Goal: Register for event/course

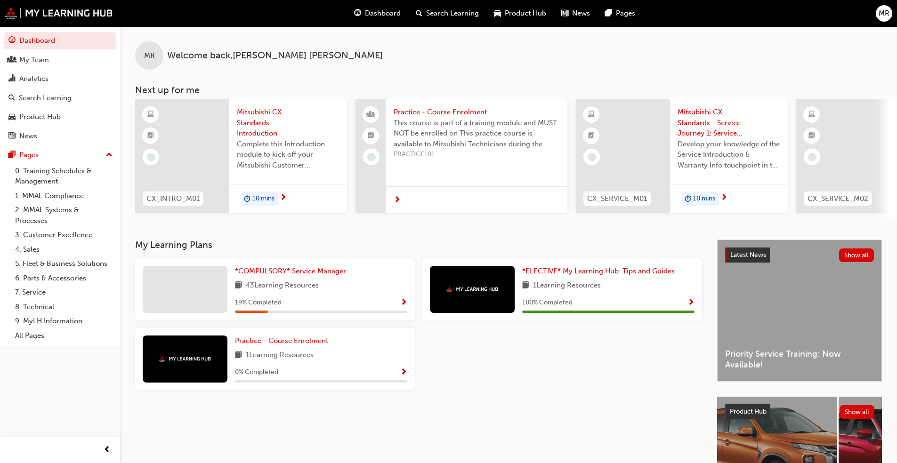
click at [473, 398] on div "*COMPULSORY* Service Manager 43 Learning Resources 19 % Completed *ELECTIVE* My…" at bounding box center [418, 328] width 575 height 139
click at [67, 60] on div "My Team" at bounding box center [59, 60] width 103 height 12
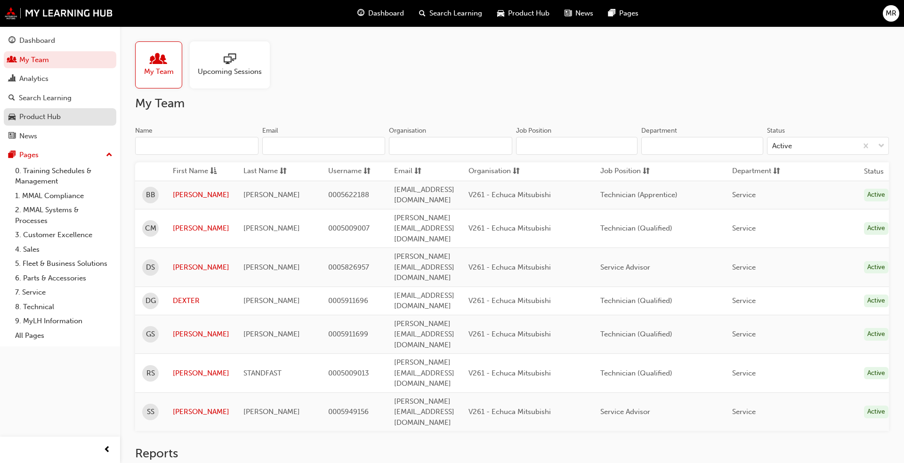
click at [62, 121] on div "Product Hub" at bounding box center [59, 117] width 103 height 12
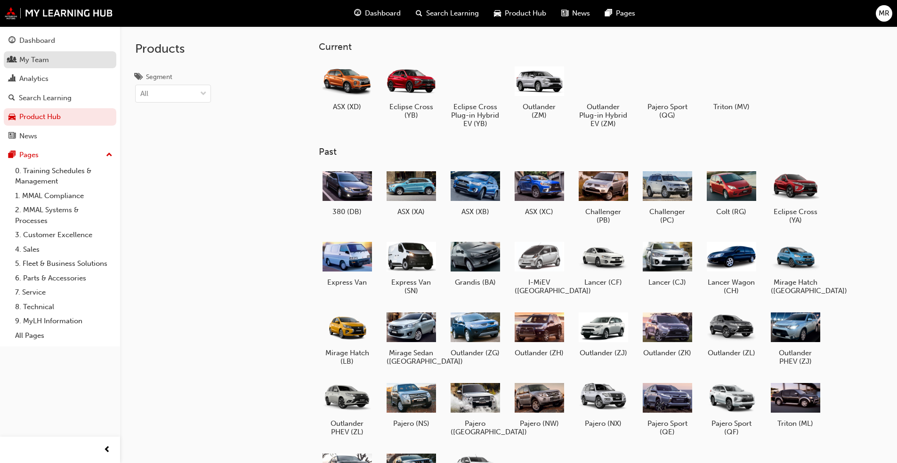
click at [59, 57] on div "My Team" at bounding box center [59, 60] width 103 height 12
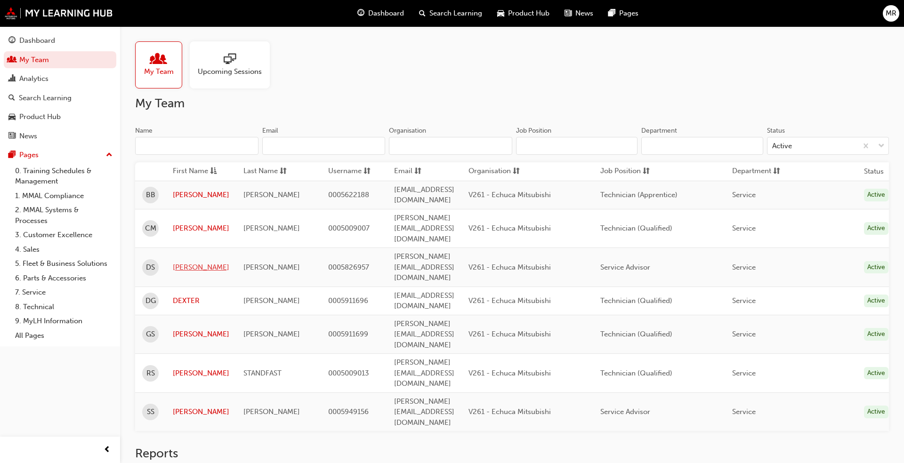
click at [187, 262] on link "[PERSON_NAME]" at bounding box center [201, 267] width 57 height 11
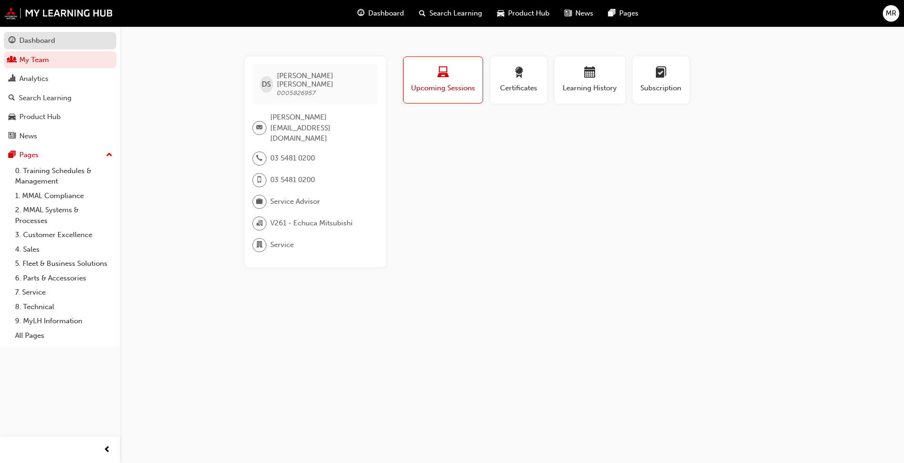
click at [51, 44] on div "Dashboard" at bounding box center [37, 40] width 36 height 11
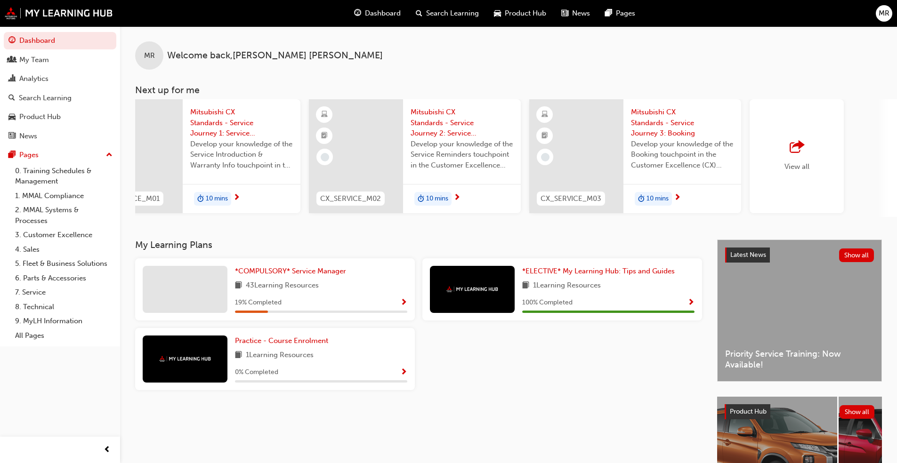
scroll to position [0, 559]
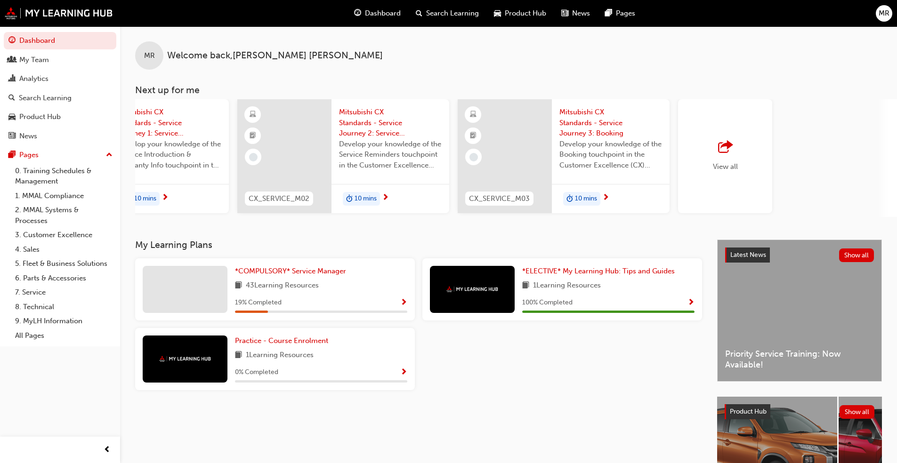
click at [367, 13] on span "Dashboard" at bounding box center [383, 13] width 36 height 11
click at [513, 12] on span "Product Hub" at bounding box center [525, 13] width 41 height 11
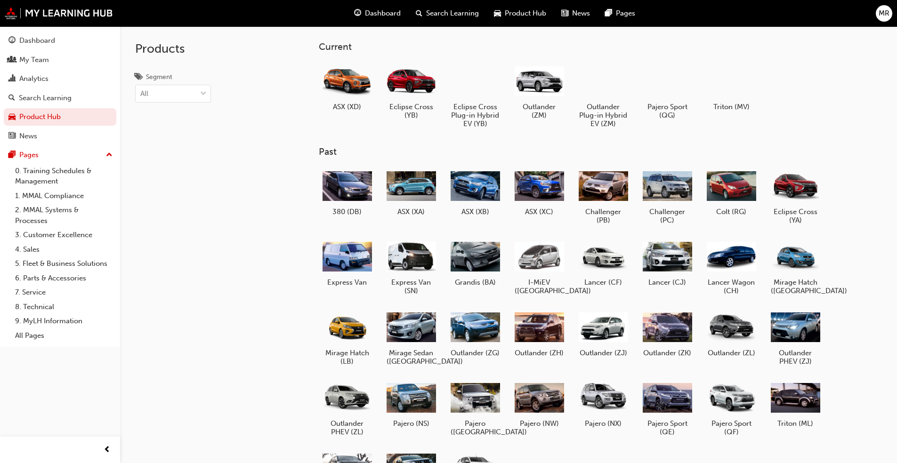
click at [341, 17] on div "Dashboard Search Learning Product Hub News Pages MR" at bounding box center [448, 13] width 897 height 27
click at [382, 16] on span "Dashboard" at bounding box center [383, 13] width 36 height 11
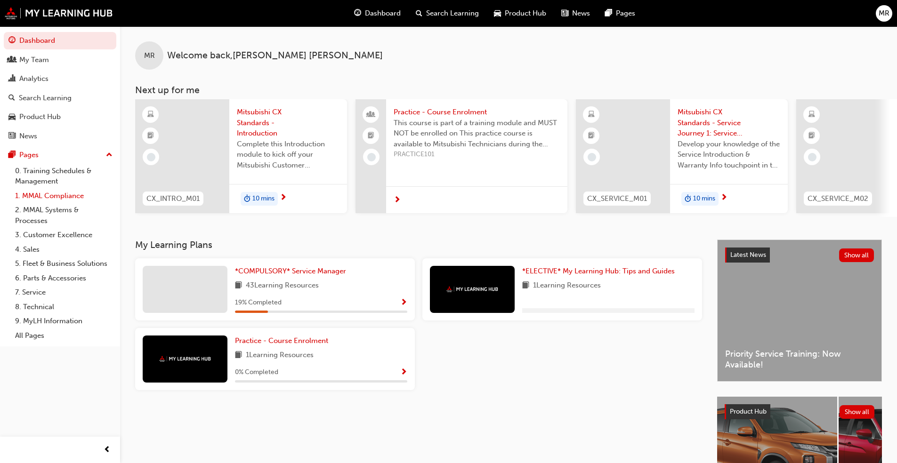
scroll to position [94, 0]
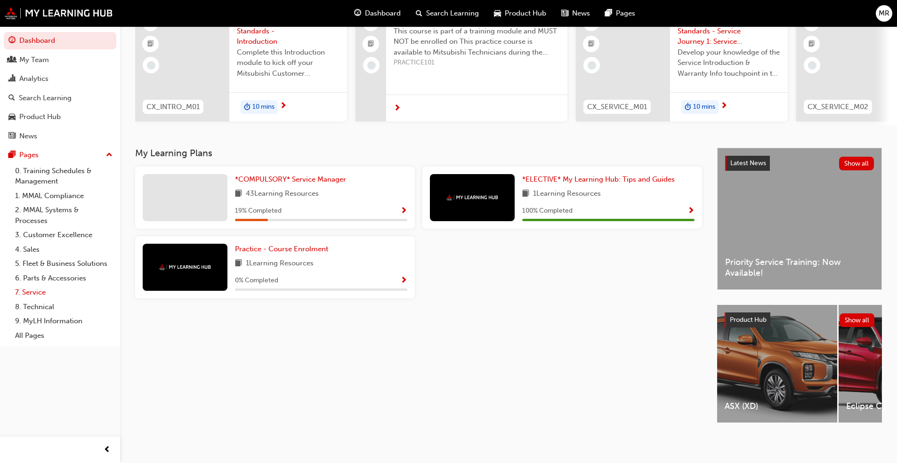
click at [35, 294] on link "7. Service" at bounding box center [63, 292] width 105 height 15
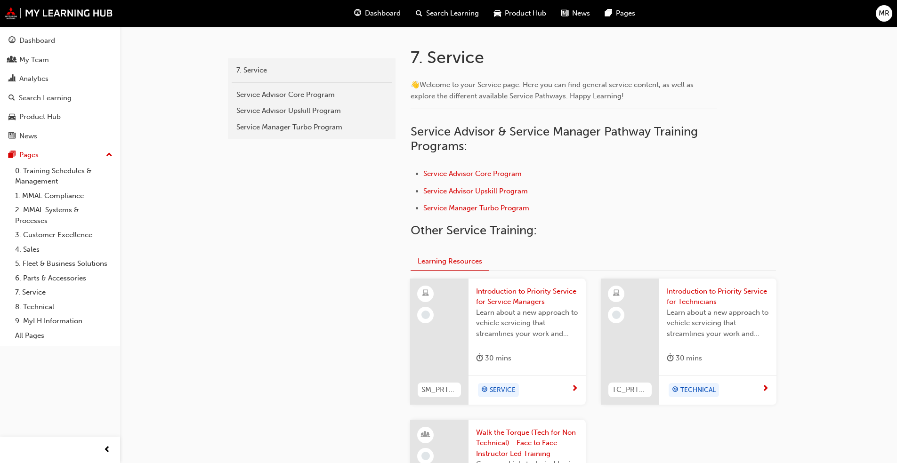
scroll to position [188, 0]
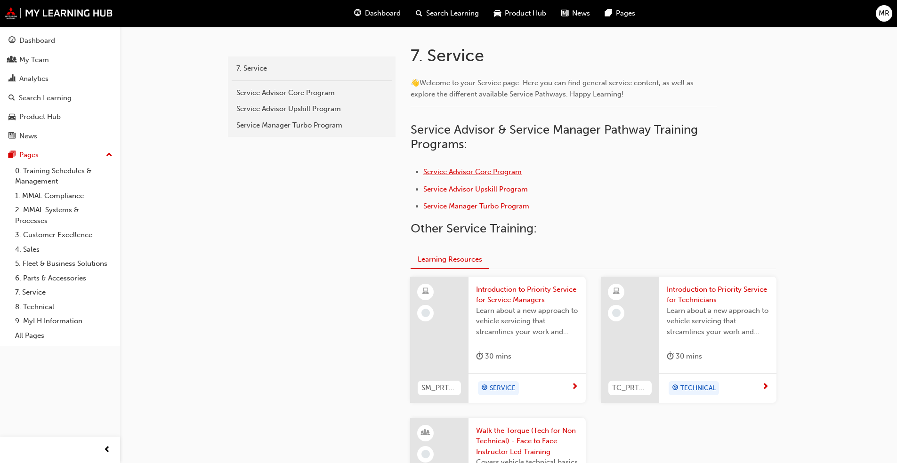
click at [509, 170] on span "Service Advisor Core Program" at bounding box center [472, 172] width 98 height 8
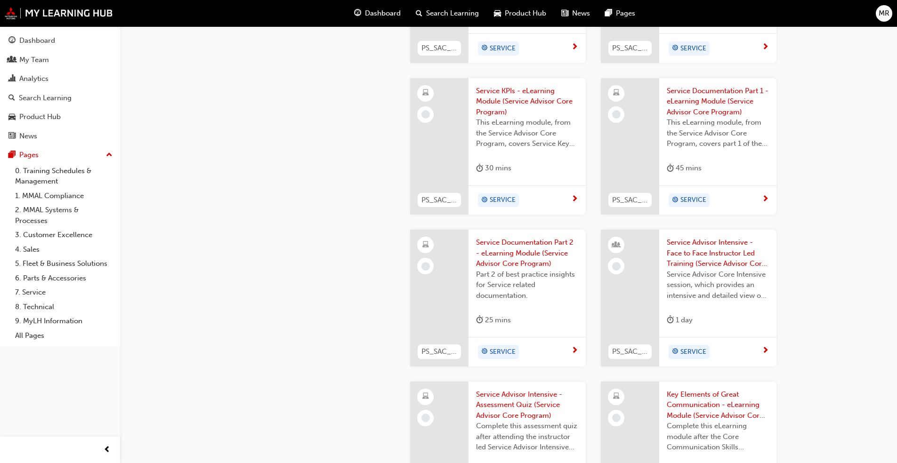
scroll to position [753, 0]
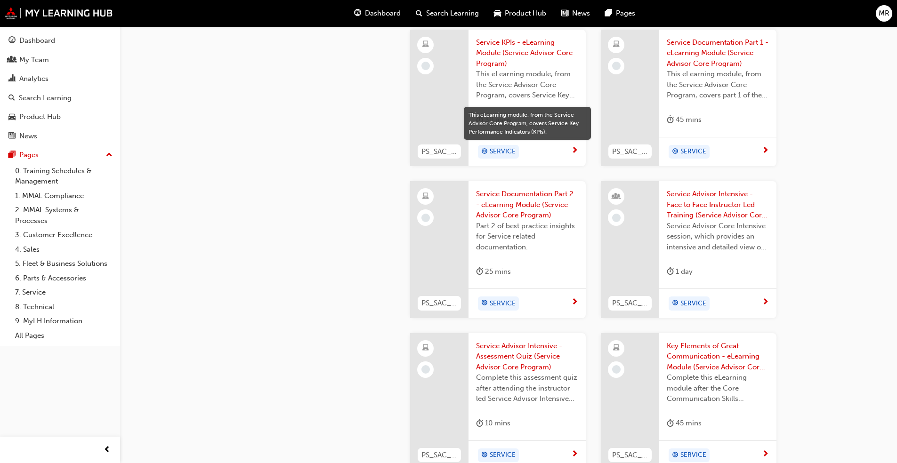
click at [704, 205] on span "Service Advisor Intensive - Face to Face Instructor Led Training (Service Advis…" at bounding box center [718, 205] width 102 height 32
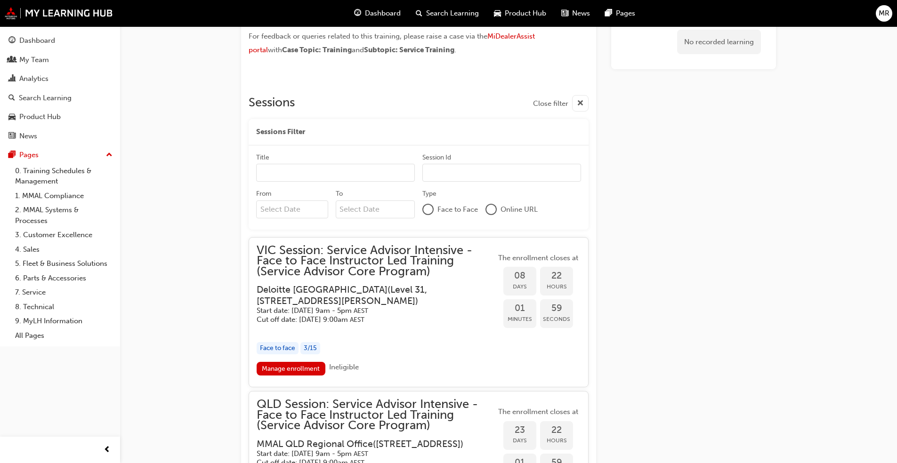
scroll to position [788, 0]
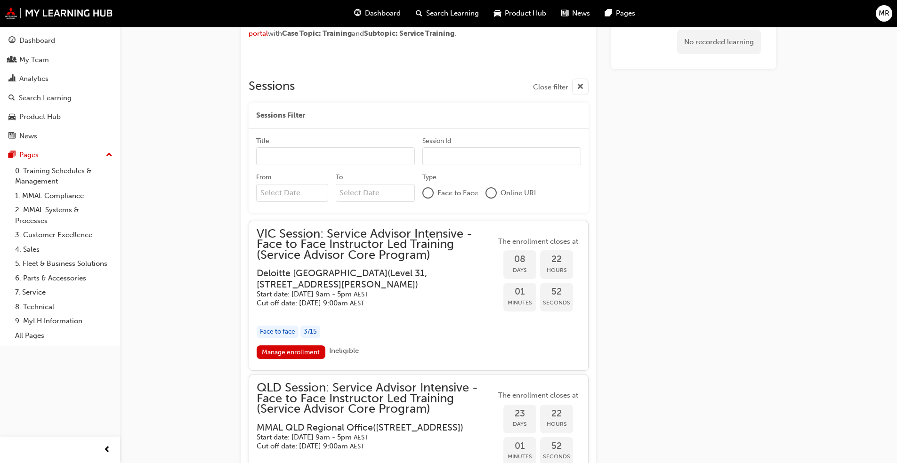
click at [339, 279] on h3 "Deloitte Australia ( [STREET_ADDRESS][PERSON_NAME] )" at bounding box center [369, 279] width 224 height 22
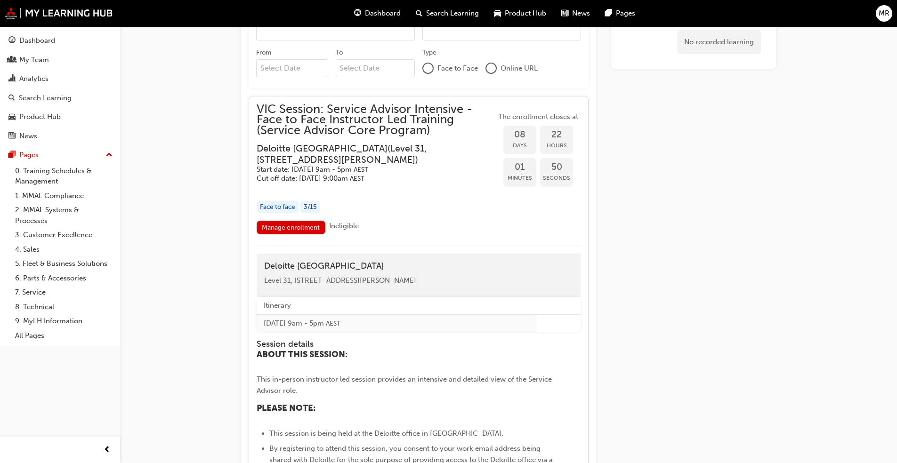
scroll to position [929, 0]
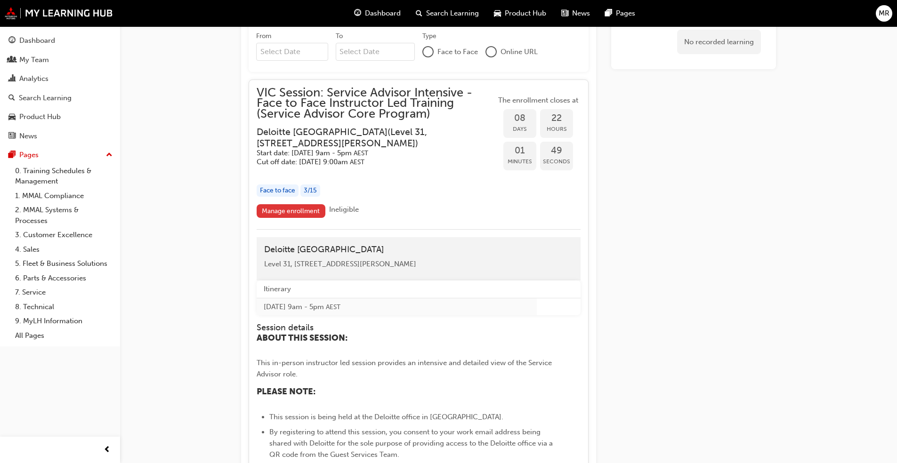
click at [267, 209] on link "Manage enrollment" at bounding box center [291, 211] width 69 height 14
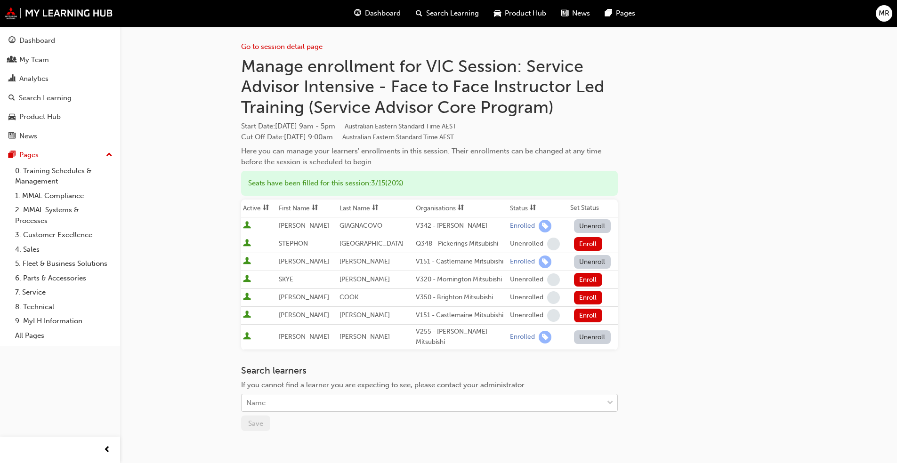
click at [386, 399] on div "Name" at bounding box center [423, 403] width 362 height 16
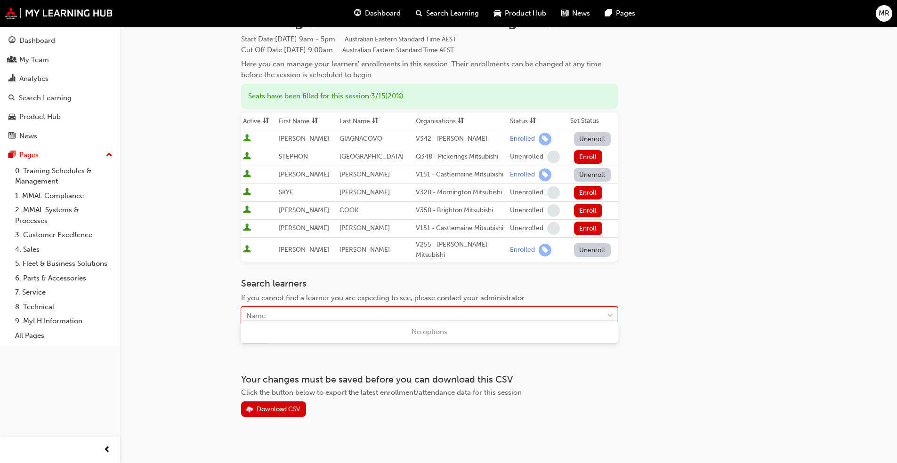
click at [447, 311] on div "Name" at bounding box center [423, 316] width 362 height 16
click at [612, 310] on span "down-icon" at bounding box center [610, 316] width 7 height 12
click at [418, 332] on div "No options" at bounding box center [429, 332] width 377 height 18
click at [706, 301] on div "Go to session detail page Manage enrollment for VIC Session: Service Advisor In…" at bounding box center [508, 178] width 535 height 478
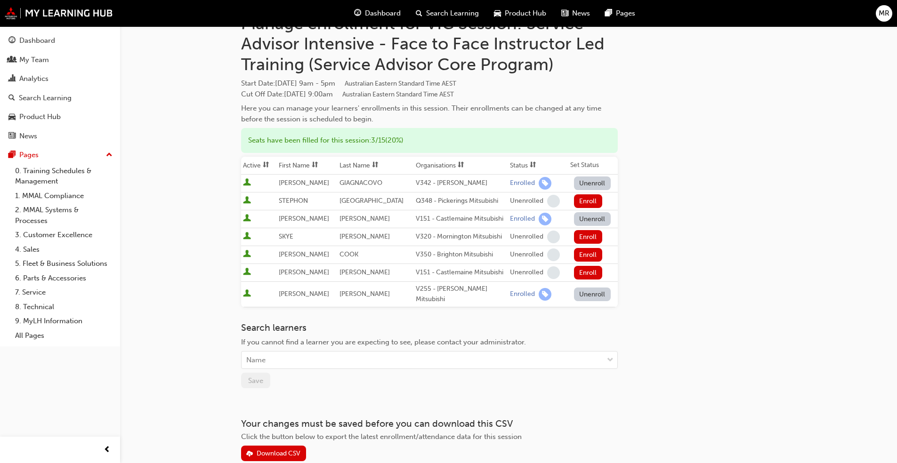
scroll to position [0, 0]
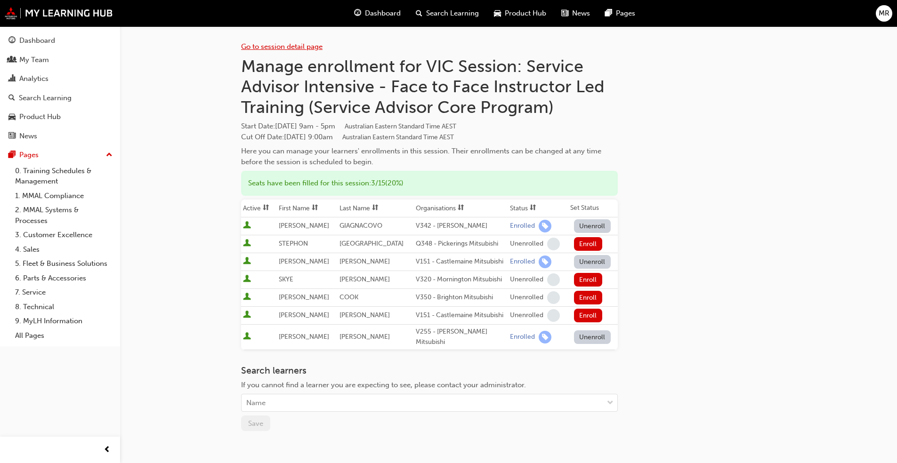
click at [296, 47] on link "Go to session detail page" at bounding box center [281, 46] width 81 height 8
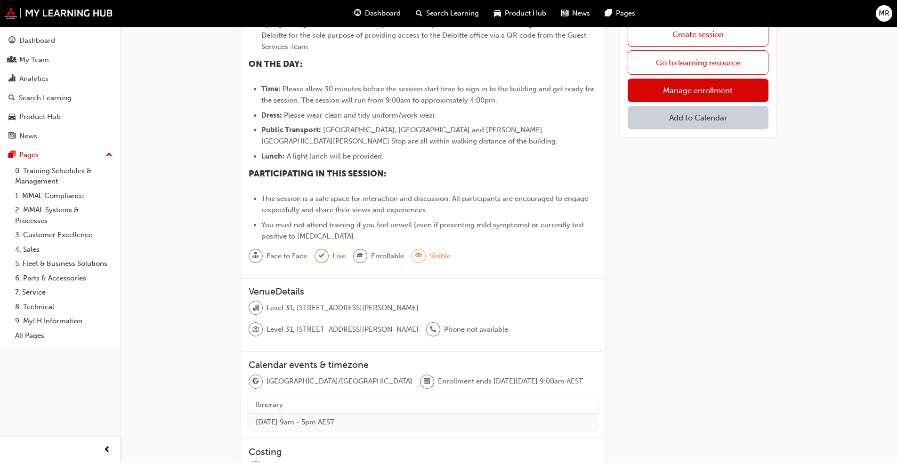
scroll to position [94, 0]
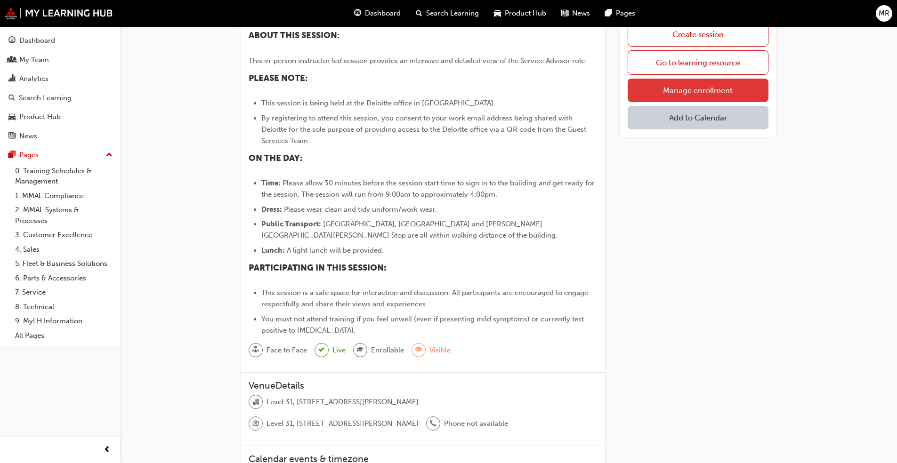
click at [721, 91] on link "Manage enrollment" at bounding box center [698, 90] width 141 height 24
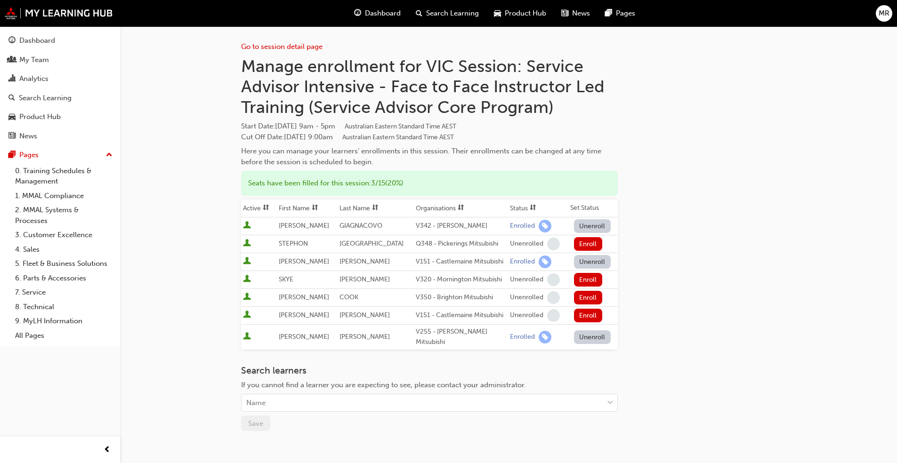
scroll to position [87, 0]
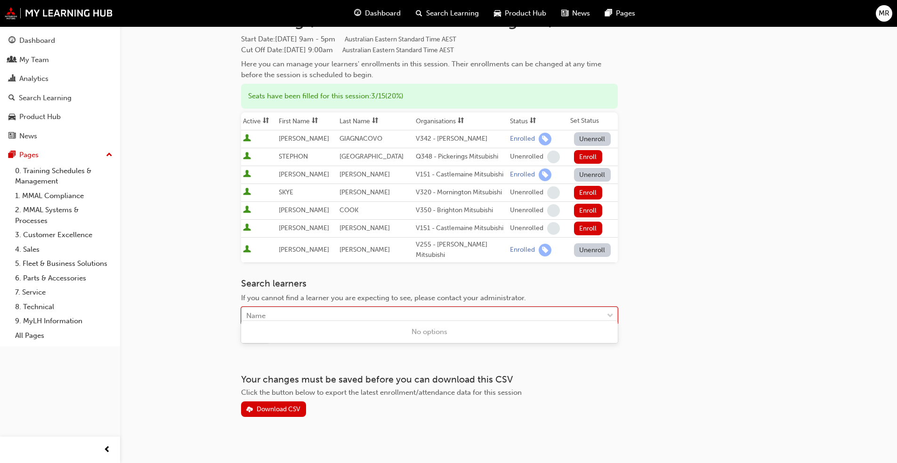
click at [339, 310] on div "Name" at bounding box center [423, 316] width 362 height 16
click at [507, 314] on div "Name" at bounding box center [423, 316] width 362 height 16
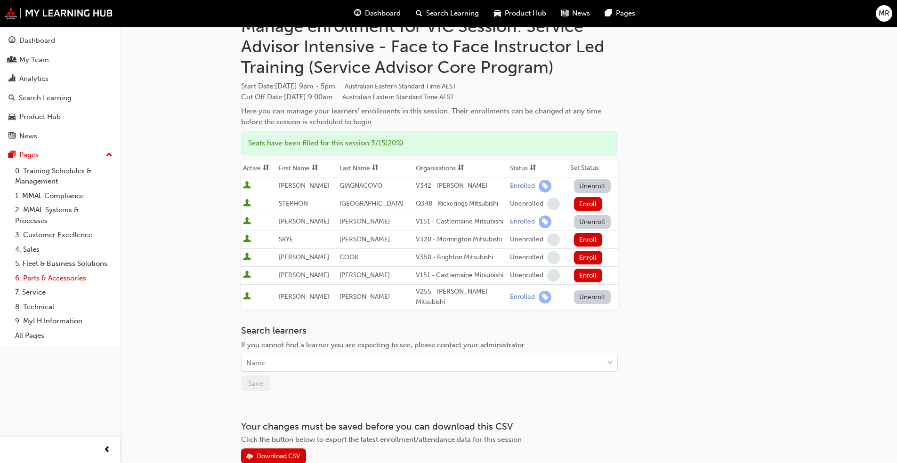
click at [74, 279] on link "6. Parts & Accessories" at bounding box center [63, 278] width 105 height 15
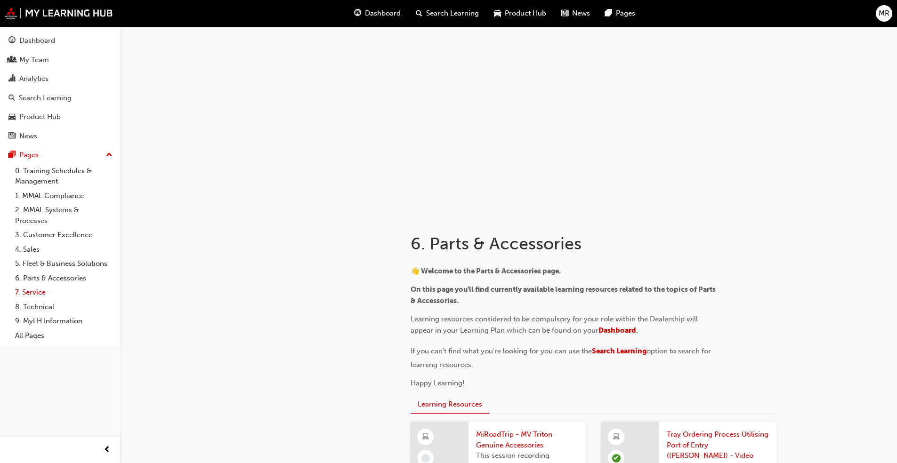
click at [39, 296] on link "7. Service" at bounding box center [63, 292] width 105 height 15
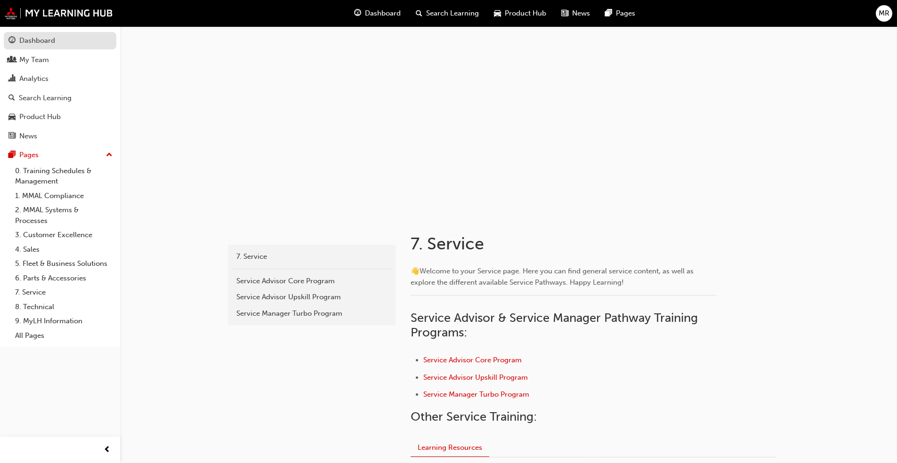
click at [45, 37] on div "Dashboard" at bounding box center [37, 40] width 36 height 11
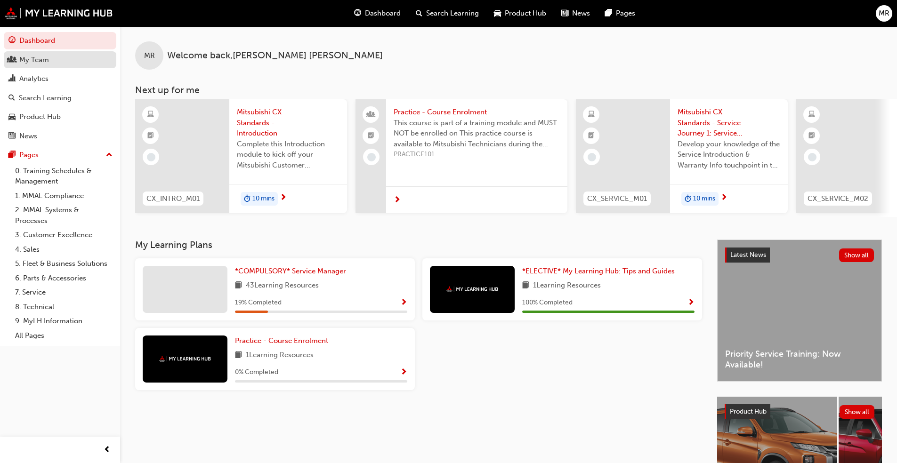
click at [40, 56] on div "My Team" at bounding box center [34, 60] width 30 height 11
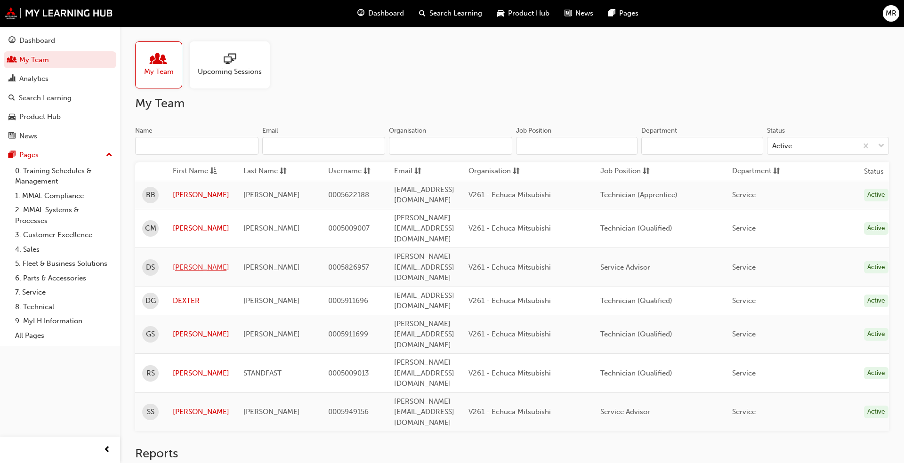
click at [189, 262] on link "[PERSON_NAME]" at bounding box center [201, 267] width 57 height 11
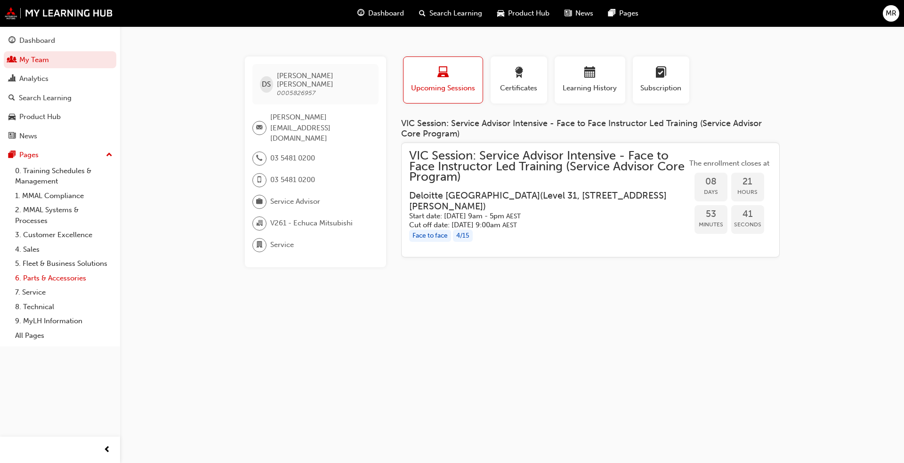
click at [56, 281] on link "6. Parts & Accessories" at bounding box center [63, 278] width 105 height 15
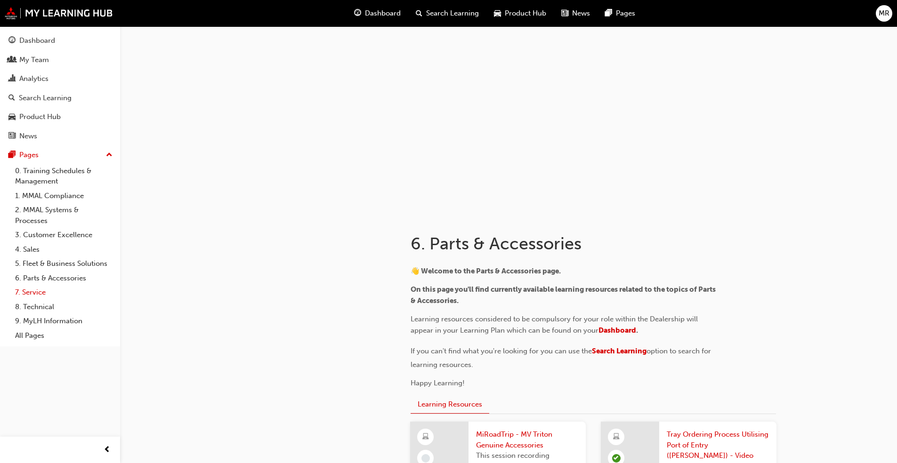
click at [48, 293] on link "7. Service" at bounding box center [63, 292] width 105 height 15
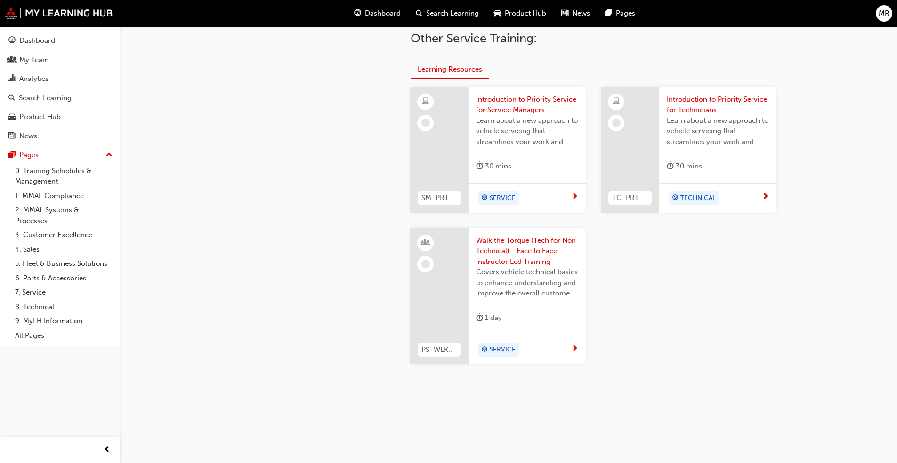
scroll to position [49, 0]
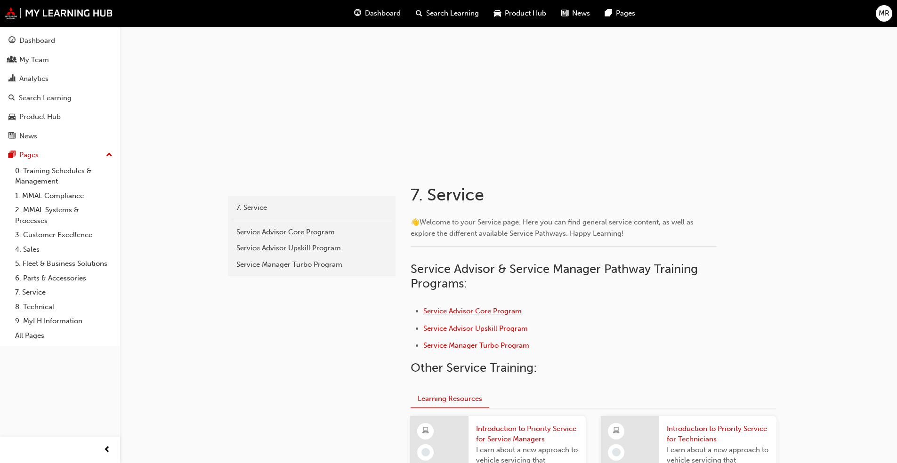
click at [494, 311] on span "Service Advisor Core Program" at bounding box center [472, 311] width 98 height 8
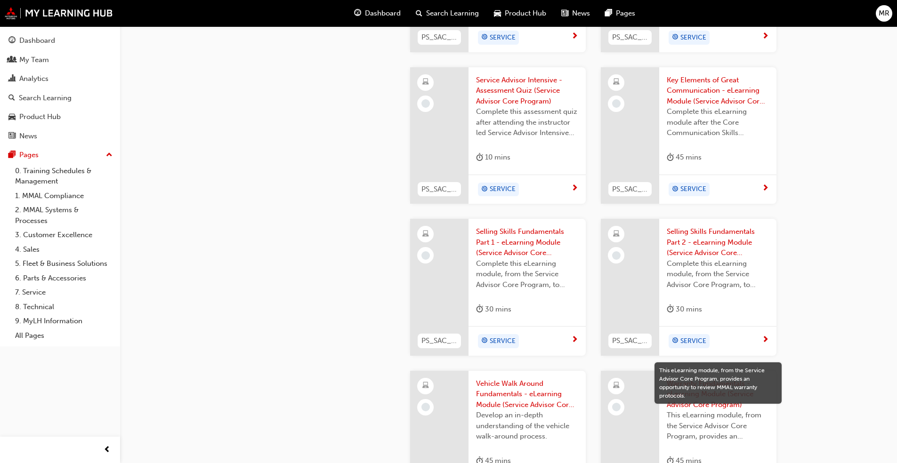
scroll to position [1083, 0]
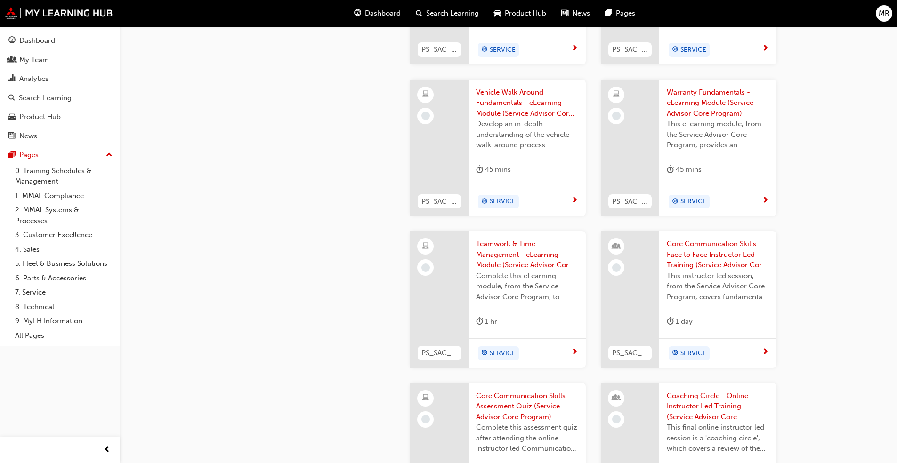
scroll to position [1413, 0]
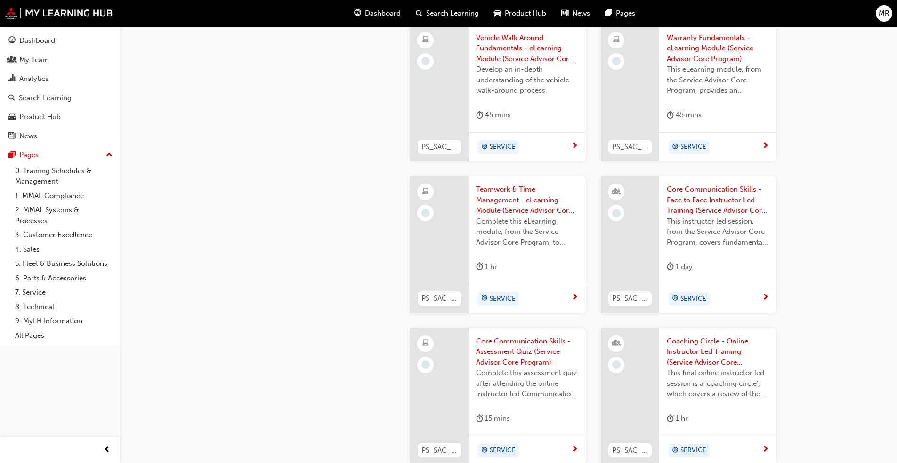
click at [727, 203] on span "Core Communication Skills - Face to Face Instructor Led Training (Service Advis…" at bounding box center [718, 200] width 102 height 32
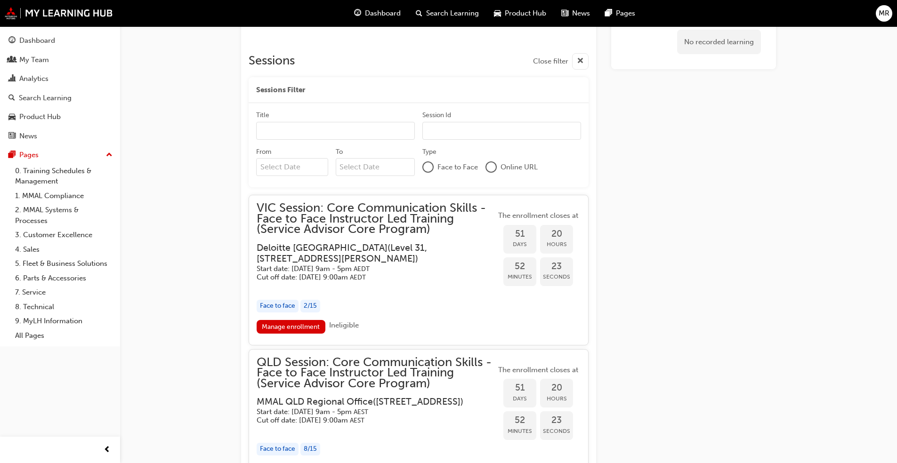
scroll to position [753, 0]
